Goal: Task Accomplishment & Management: Use online tool/utility

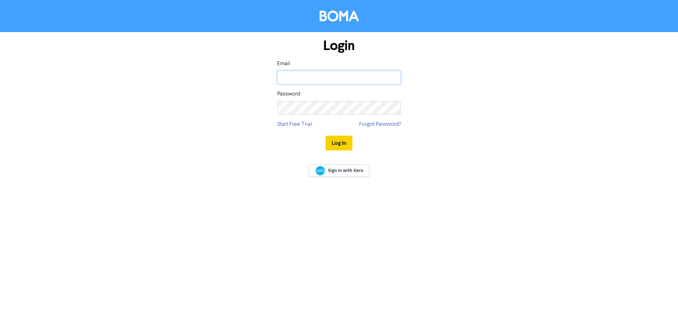
type input "[EMAIL_ADDRESS][DOMAIN_NAME]"
click at [345, 145] on button "Log In" at bounding box center [338, 143] width 27 height 15
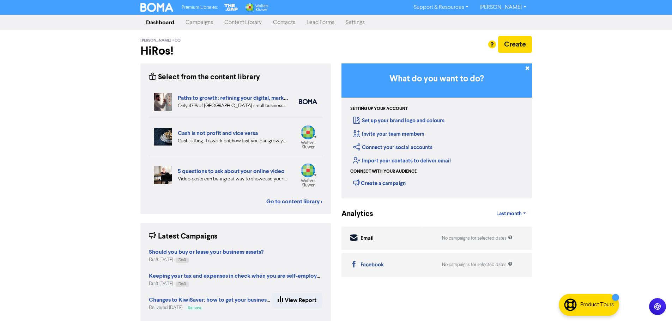
click at [288, 23] on link "Contacts" at bounding box center [284, 23] width 34 height 14
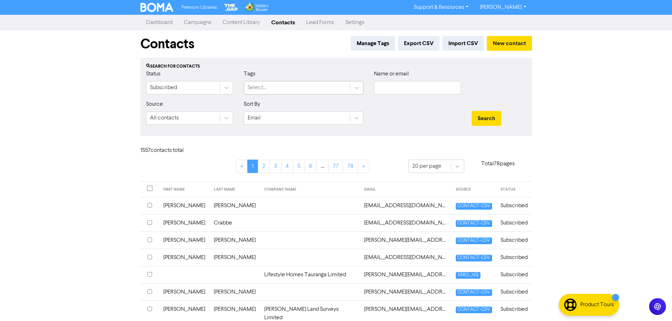
click at [298, 88] on div "Select..." at bounding box center [297, 88] width 106 height 13
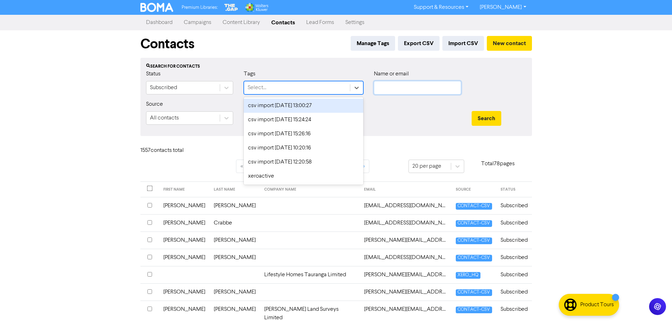
drag, startPoint x: 459, startPoint y: 86, endPoint x: 455, endPoint y: 86, distance: 3.5
click at [458, 86] on input "text" at bounding box center [417, 87] width 87 height 13
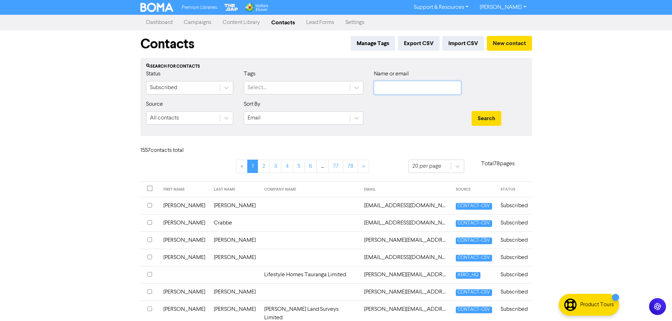
paste input "[PERSON_NAME]"
type input "[PERSON_NAME]"
click at [484, 109] on div "Search" at bounding box center [499, 115] width 65 height 30
click at [492, 122] on button "Search" at bounding box center [487, 118] width 30 height 15
